Goal: Task Accomplishment & Management: Complete application form

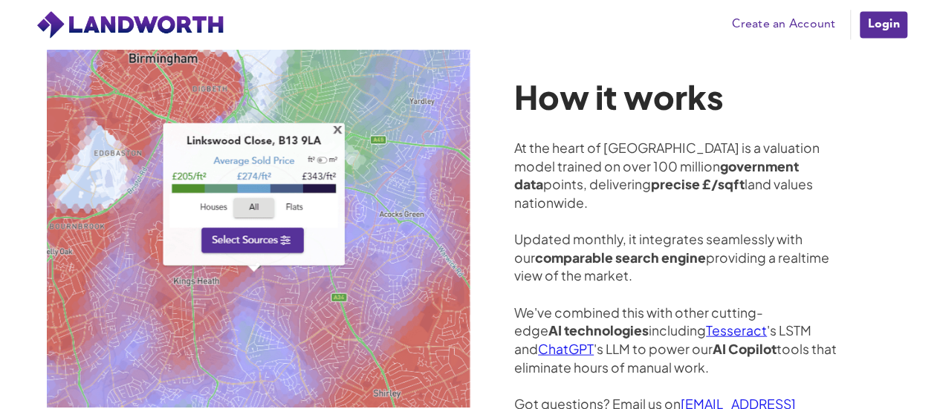
scroll to position [3892, 0]
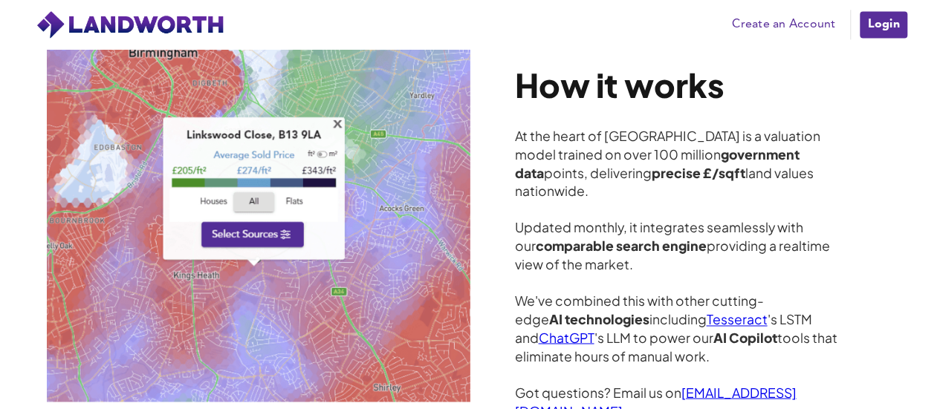
click at [651, 165] on strong "precise £/sqft" at bounding box center [698, 173] width 94 height 16
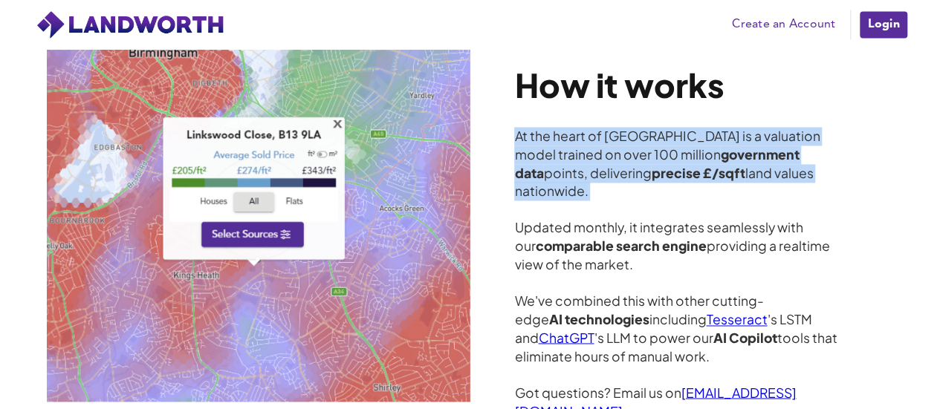
click at [651, 165] on strong "precise £/sqft" at bounding box center [698, 173] width 94 height 16
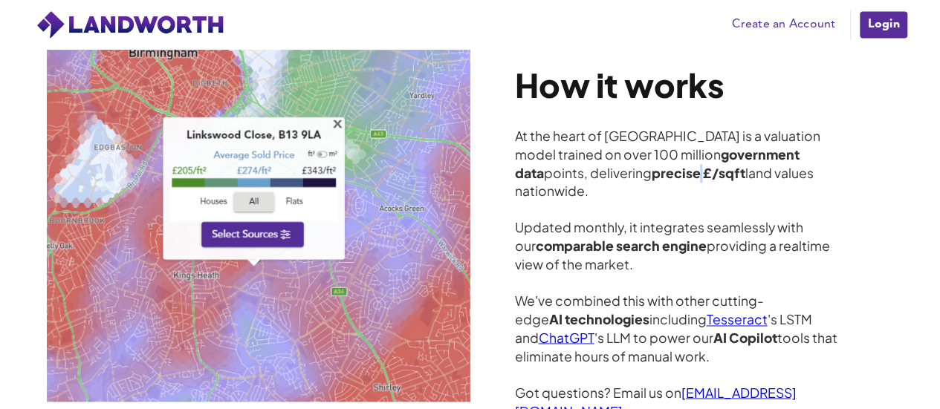
click at [651, 165] on strong "precise £/sqft" at bounding box center [698, 173] width 94 height 16
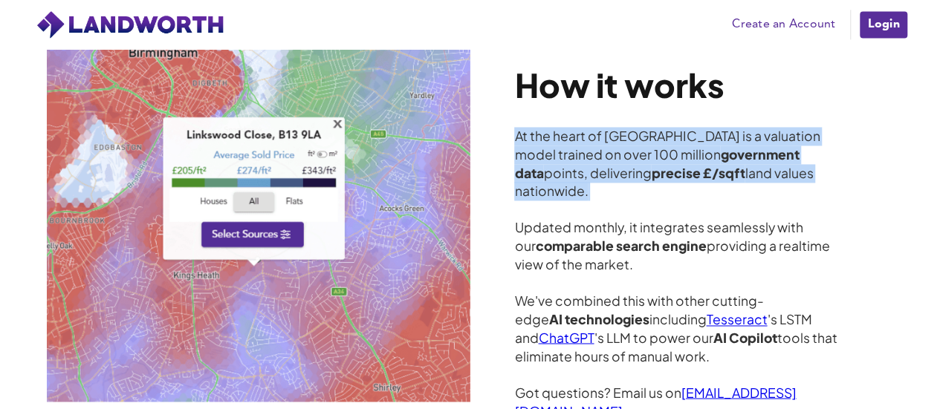
click at [651, 165] on strong "precise £/sqft" at bounding box center [698, 173] width 94 height 16
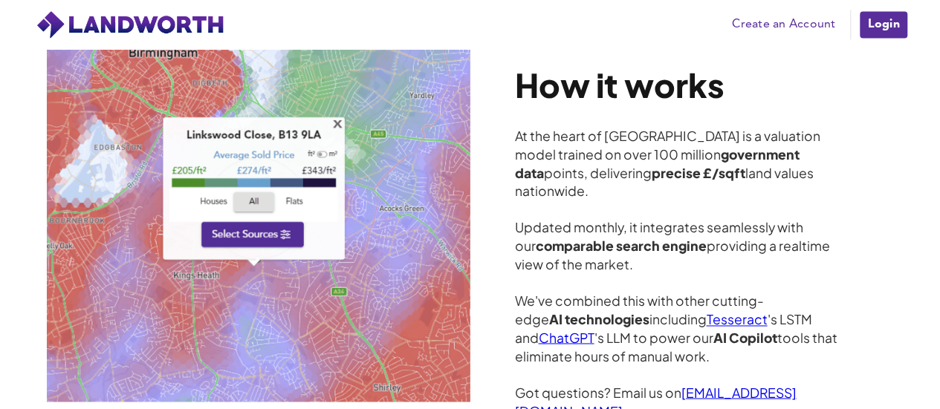
click at [611, 225] on div "At the heart of Landworth is a valuation model trained on over 100 million gove…" at bounding box center [681, 273] width 334 height 293
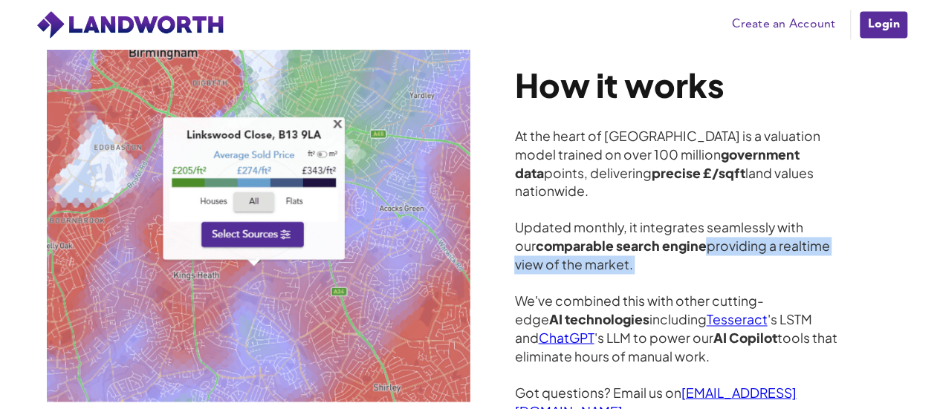
click at [611, 225] on div "At the heart of Landworth is a valuation model trained on over 100 million gove…" at bounding box center [681, 273] width 334 height 293
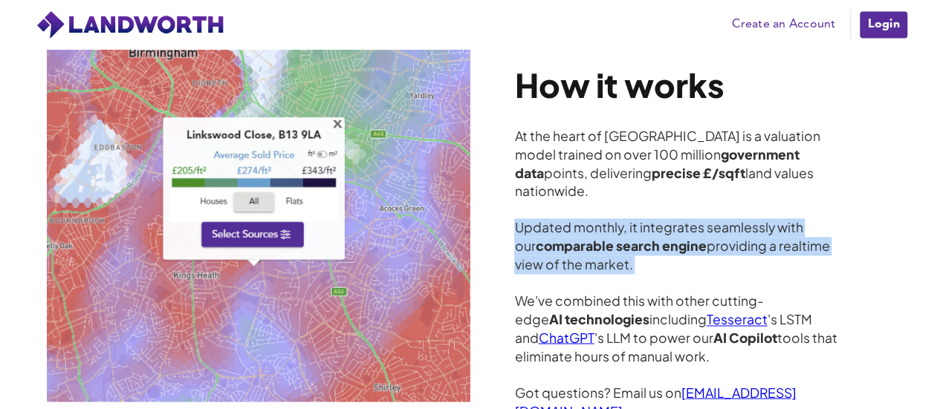
click at [611, 225] on div "At the heart of Landworth is a valuation model trained on over 100 million gove…" at bounding box center [681, 273] width 334 height 293
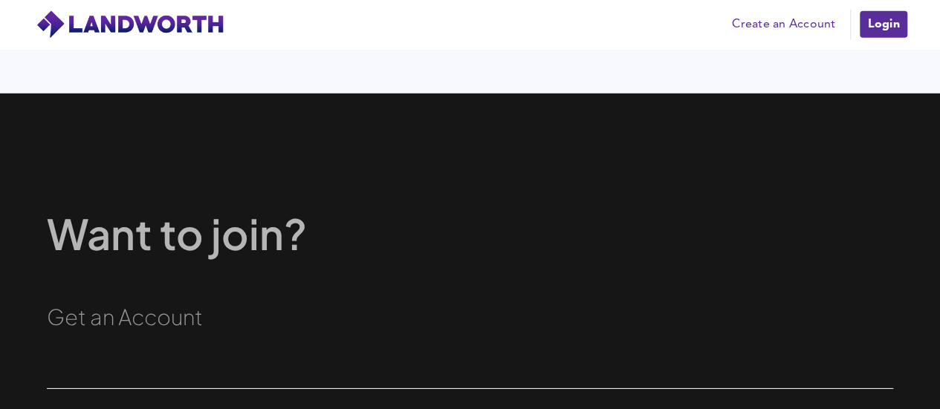
scroll to position [5044, 0]
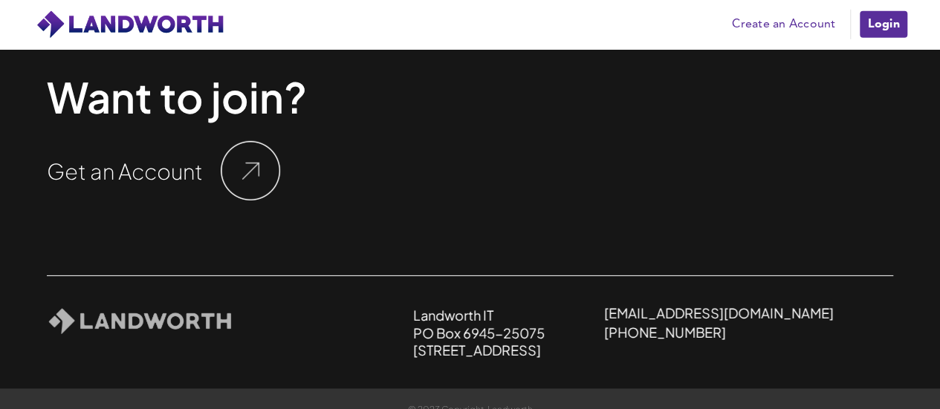
click at [768, 21] on link "Create an Account" at bounding box center [783, 24] width 118 height 22
